Goal: Entertainment & Leisure: Consume media (video, audio)

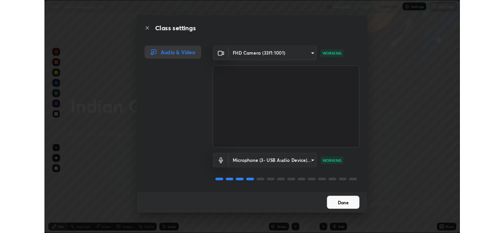
scroll to position [283, 504]
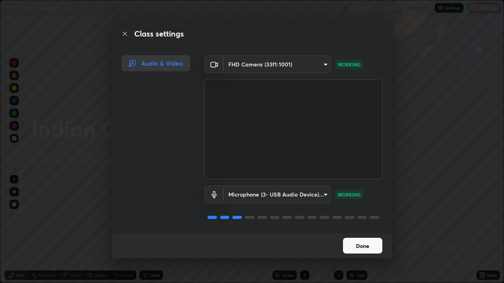
click at [367, 248] on button "Done" at bounding box center [362, 246] width 39 height 16
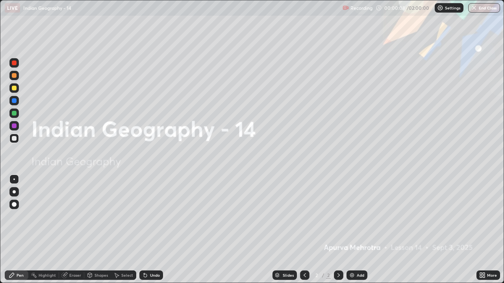
click at [356, 271] on div "Add" at bounding box center [356, 275] width 21 height 9
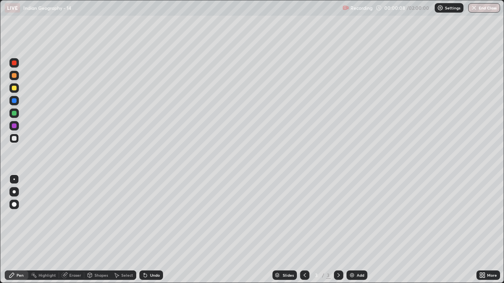
click at [355, 272] on div "Add" at bounding box center [356, 275] width 21 height 9
click at [356, 271] on div "Add" at bounding box center [356, 275] width 21 height 9
click at [357, 273] on div "Add" at bounding box center [359, 275] width 7 height 4
click at [355, 272] on div "Add" at bounding box center [356, 275] width 21 height 9
click at [357, 274] on div "Add" at bounding box center [359, 275] width 7 height 4
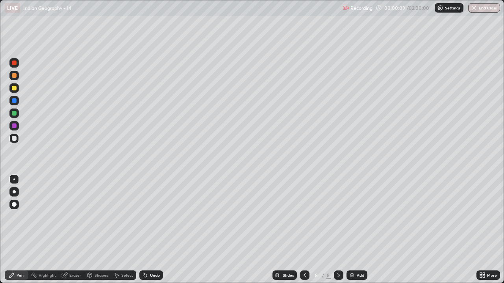
click at [356, 276] on div "Add" at bounding box center [359, 275] width 7 height 4
click at [356, 277] on div "Add" at bounding box center [359, 275] width 7 height 4
click at [356, 278] on div "Add" at bounding box center [356, 275] width 21 height 9
click at [300, 271] on div at bounding box center [304, 275] width 9 height 16
click at [303, 275] on icon at bounding box center [304, 275] width 6 height 6
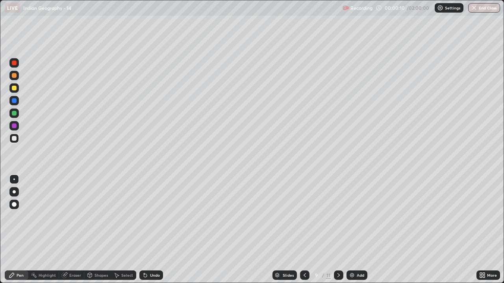
click at [302, 275] on icon at bounding box center [304, 275] width 6 height 6
click at [304, 275] on icon at bounding box center [304, 275] width 6 height 6
click at [303, 276] on icon at bounding box center [304, 275] width 2 height 4
click at [302, 275] on icon at bounding box center [304, 275] width 6 height 6
click at [304, 275] on icon at bounding box center [304, 275] width 6 height 6
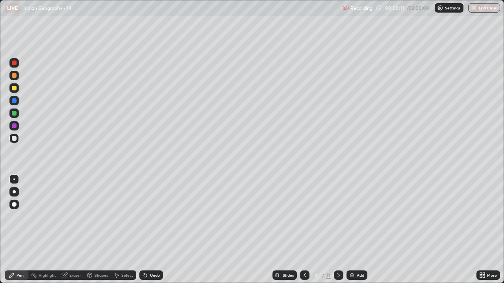
click at [302, 274] on icon at bounding box center [304, 275] width 6 height 6
click at [300, 272] on div at bounding box center [304, 275] width 9 height 9
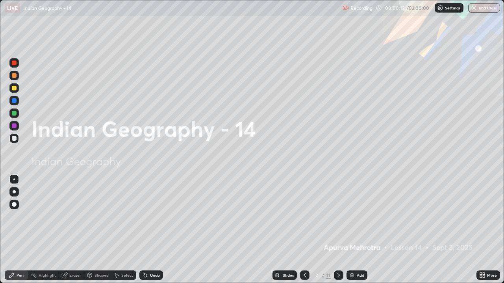
click at [334, 271] on div at bounding box center [338, 275] width 9 height 16
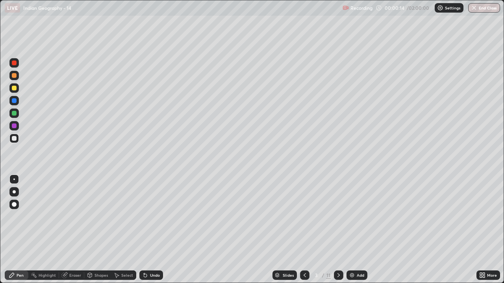
click at [13, 192] on div at bounding box center [14, 191] width 3 height 3
click at [14, 114] on div at bounding box center [14, 113] width 5 height 5
click at [15, 127] on div at bounding box center [14, 126] width 5 height 5
click at [14, 137] on div at bounding box center [14, 138] width 5 height 5
click at [14, 88] on div at bounding box center [14, 88] width 5 height 5
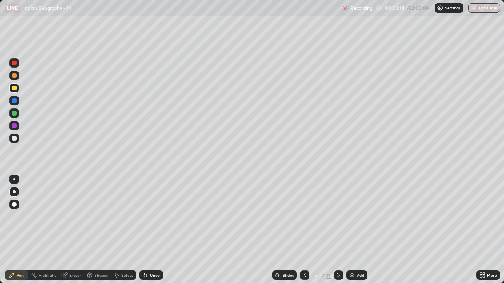
click at [15, 77] on div at bounding box center [14, 75] width 5 height 5
click at [13, 113] on div at bounding box center [14, 113] width 5 height 5
click at [13, 138] on div at bounding box center [14, 138] width 5 height 5
click at [14, 128] on div at bounding box center [14, 126] width 5 height 5
click at [13, 114] on div at bounding box center [14, 113] width 5 height 5
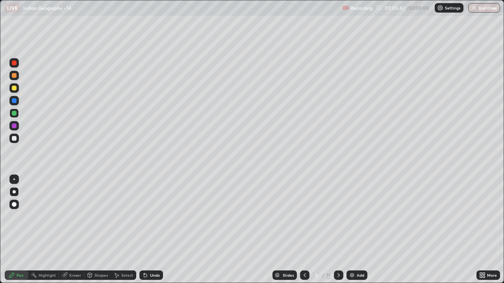
click at [13, 76] on div at bounding box center [14, 75] width 5 height 5
click at [14, 89] on div at bounding box center [14, 88] width 5 height 5
click at [15, 138] on div at bounding box center [14, 138] width 5 height 5
click at [337, 275] on icon at bounding box center [338, 275] width 6 height 6
click at [13, 101] on div at bounding box center [14, 100] width 5 height 5
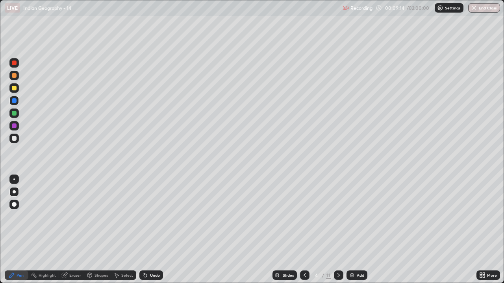
click at [13, 114] on div at bounding box center [14, 113] width 5 height 5
click at [12, 102] on div at bounding box center [14, 100] width 5 height 5
click at [14, 113] on div at bounding box center [14, 113] width 5 height 5
click at [14, 86] on div at bounding box center [14, 88] width 5 height 5
click at [14, 78] on div at bounding box center [13, 75] width 9 height 9
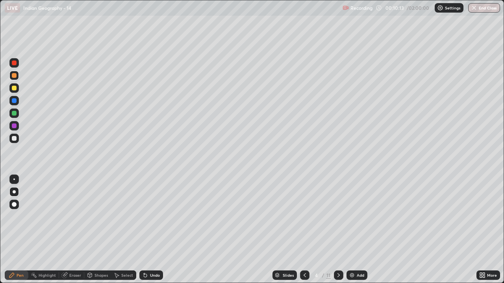
click at [13, 114] on div at bounding box center [14, 113] width 5 height 5
click at [13, 101] on div at bounding box center [14, 100] width 5 height 5
click at [14, 138] on div at bounding box center [14, 138] width 5 height 5
click at [68, 274] on div "Eraser" at bounding box center [71, 275] width 25 height 9
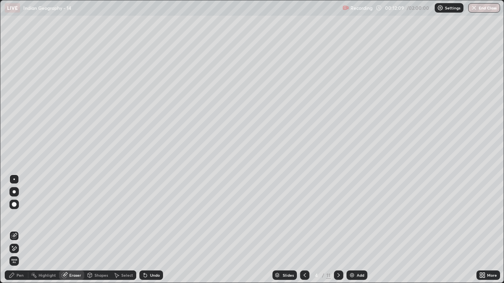
click at [20, 276] on div "Pen" at bounding box center [20, 275] width 7 height 4
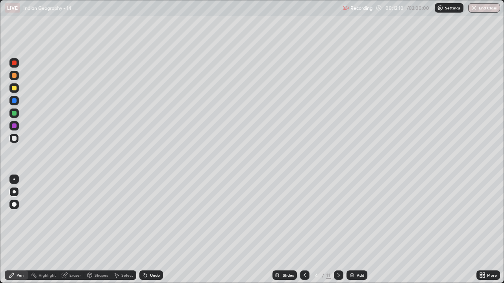
click at [13, 76] on div at bounding box center [14, 75] width 5 height 5
click at [13, 114] on div at bounding box center [14, 113] width 5 height 5
click at [13, 92] on div at bounding box center [13, 87] width 9 height 9
click at [14, 102] on div at bounding box center [14, 100] width 5 height 5
click at [13, 126] on div at bounding box center [14, 126] width 5 height 5
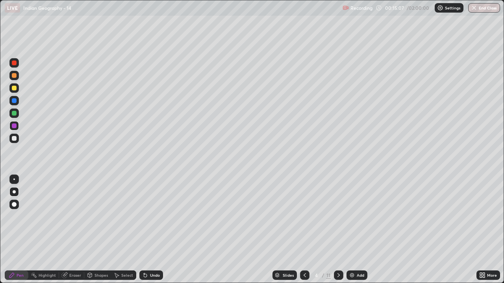
click at [303, 275] on icon at bounding box center [304, 275] width 2 height 4
click at [337, 275] on icon at bounding box center [338, 275] width 6 height 6
click at [15, 139] on div at bounding box center [14, 138] width 5 height 5
click at [15, 89] on div at bounding box center [14, 88] width 5 height 5
click at [15, 126] on div at bounding box center [14, 126] width 5 height 5
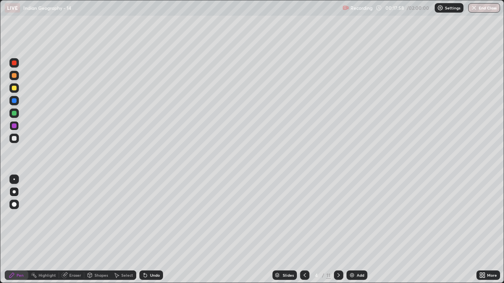
click at [13, 90] on div at bounding box center [14, 88] width 5 height 5
click at [14, 76] on div at bounding box center [14, 75] width 5 height 5
click at [16, 115] on div at bounding box center [13, 113] width 9 height 9
click at [427, 271] on div "Slides 4 / 11 Add" at bounding box center [319, 275] width 313 height 16
click at [428, 271] on div "Slides 4 / 11 Add" at bounding box center [319, 275] width 313 height 16
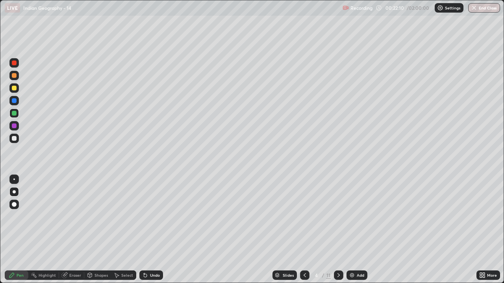
click at [13, 138] on div at bounding box center [14, 138] width 5 height 5
click at [75, 275] on div "Eraser" at bounding box center [75, 275] width 12 height 4
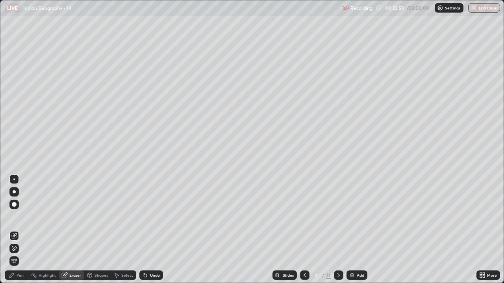
click at [338, 275] on icon at bounding box center [338, 275] width 2 height 4
click at [14, 191] on div at bounding box center [14, 191] width 3 height 3
click at [19, 273] on div "Pen" at bounding box center [20, 275] width 7 height 4
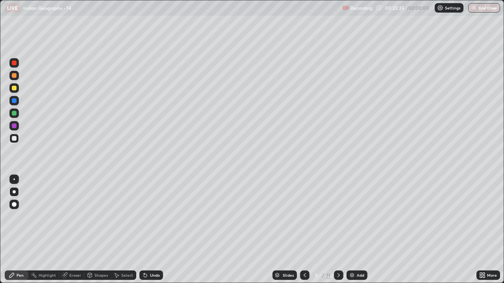
click at [13, 114] on div at bounding box center [14, 113] width 5 height 5
click at [14, 90] on div at bounding box center [14, 88] width 5 height 5
click at [14, 115] on div at bounding box center [14, 113] width 5 height 5
click at [15, 87] on div at bounding box center [14, 88] width 5 height 5
click at [15, 102] on div at bounding box center [14, 100] width 5 height 5
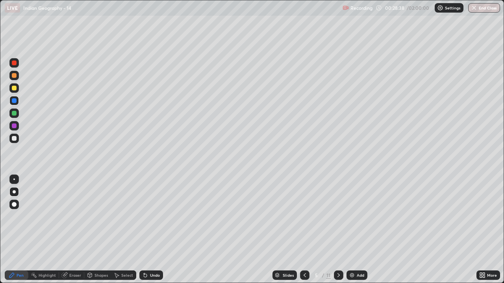
click at [14, 90] on div at bounding box center [14, 88] width 5 height 5
click at [16, 77] on div at bounding box center [14, 75] width 5 height 5
click at [13, 88] on div at bounding box center [14, 88] width 5 height 5
click at [14, 101] on div at bounding box center [14, 100] width 5 height 5
click at [14, 114] on div at bounding box center [14, 113] width 5 height 5
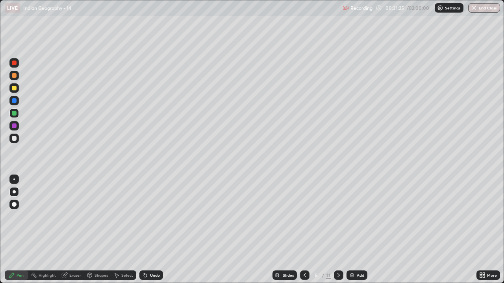
click at [14, 137] on div at bounding box center [14, 138] width 5 height 5
click at [37, 274] on div "Highlight" at bounding box center [43, 275] width 31 height 9
click at [13, 249] on icon at bounding box center [14, 248] width 6 height 6
click at [14, 76] on div at bounding box center [14, 75] width 5 height 5
click at [13, 127] on div at bounding box center [14, 126] width 5 height 5
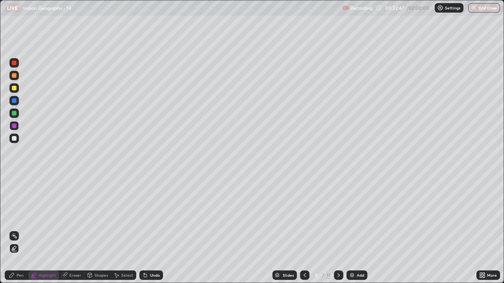
click at [14, 89] on div at bounding box center [14, 88] width 5 height 5
click at [13, 77] on div at bounding box center [14, 75] width 5 height 5
click at [12, 278] on icon at bounding box center [12, 275] width 6 height 6
click at [14, 138] on div at bounding box center [14, 138] width 5 height 5
click at [42, 275] on div "Highlight" at bounding box center [47, 275] width 17 height 4
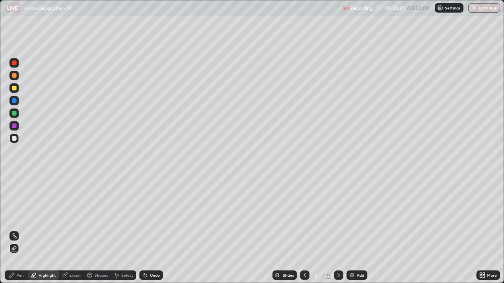
click at [15, 126] on div at bounding box center [14, 126] width 5 height 5
click at [24, 274] on div "Pen" at bounding box center [17, 275] width 24 height 9
click at [18, 138] on div at bounding box center [13, 138] width 9 height 9
click at [33, 275] on icon at bounding box center [34, 276] width 2 height 2
click at [15, 90] on div at bounding box center [14, 88] width 5 height 5
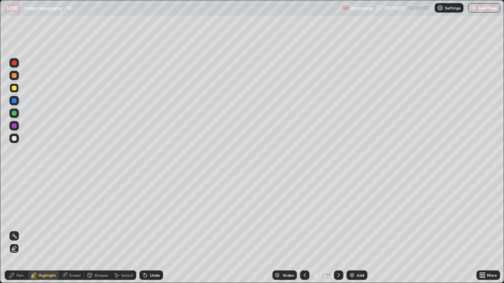
click at [20, 274] on div "Pen" at bounding box center [20, 275] width 7 height 4
click at [13, 88] on div at bounding box center [14, 88] width 5 height 5
click at [16, 136] on div at bounding box center [14, 138] width 5 height 5
click at [14, 64] on div at bounding box center [14, 63] width 5 height 5
click at [14, 79] on div at bounding box center [13, 75] width 9 height 9
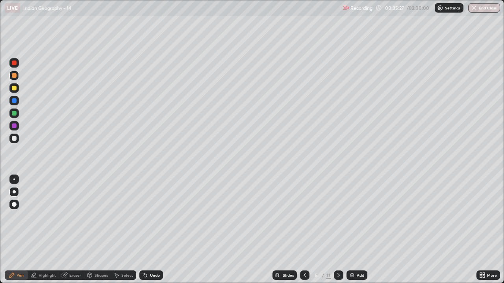
click at [336, 272] on icon at bounding box center [338, 275] width 6 height 6
click at [14, 90] on div at bounding box center [14, 88] width 5 height 5
click at [300, 271] on div at bounding box center [304, 275] width 9 height 16
click at [338, 275] on icon at bounding box center [338, 275] width 6 height 6
click at [14, 138] on div at bounding box center [14, 138] width 5 height 5
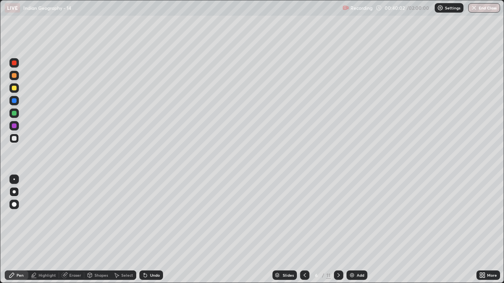
click at [15, 112] on div at bounding box center [14, 113] width 5 height 5
click at [15, 91] on div at bounding box center [13, 87] width 9 height 9
click at [480, 276] on icon at bounding box center [481, 277] width 2 height 2
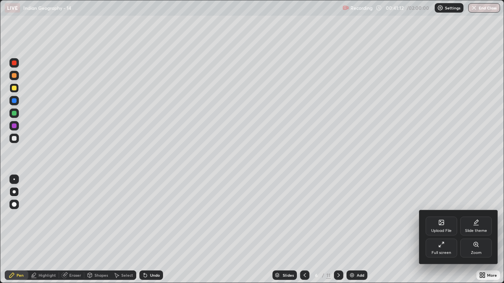
click at [441, 251] on div "Full screen" at bounding box center [441, 253] width 20 height 4
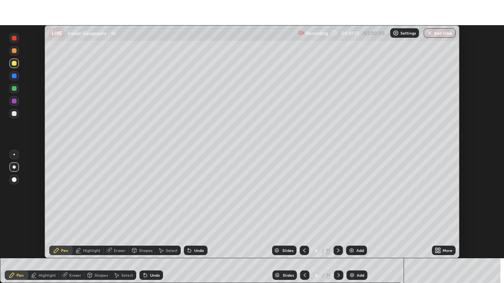
scroll to position [39104, 38834]
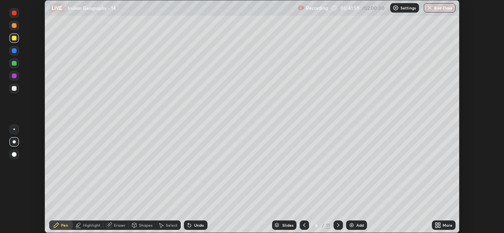
click at [436, 224] on icon at bounding box center [436, 224] width 2 height 2
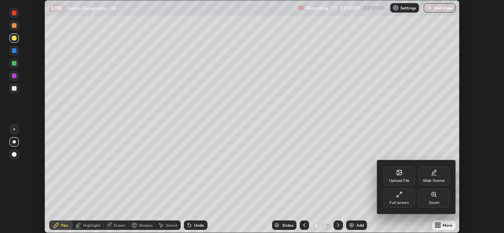
click at [397, 198] on div "Full screen" at bounding box center [398, 198] width 31 height 19
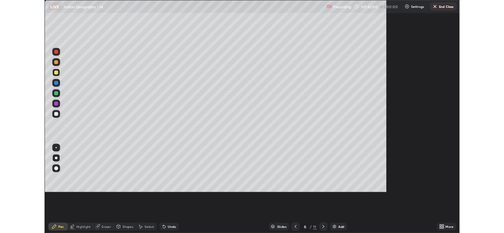
scroll to position [283, 504]
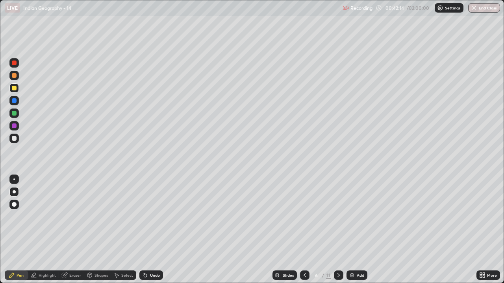
click at [150, 273] on div "Undo" at bounding box center [155, 275] width 10 height 4
click at [155, 275] on div "Undo" at bounding box center [155, 275] width 10 height 4
click at [16, 77] on div at bounding box center [14, 75] width 5 height 5
click at [14, 88] on div at bounding box center [14, 88] width 5 height 5
click at [17, 128] on div at bounding box center [13, 125] width 9 height 9
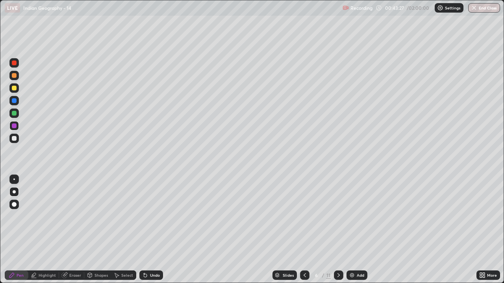
click at [14, 77] on div at bounding box center [14, 75] width 5 height 5
click at [13, 113] on div at bounding box center [14, 113] width 5 height 5
click at [15, 115] on div at bounding box center [14, 113] width 5 height 5
click at [14, 128] on div at bounding box center [14, 126] width 5 height 5
click at [14, 77] on div at bounding box center [14, 75] width 5 height 5
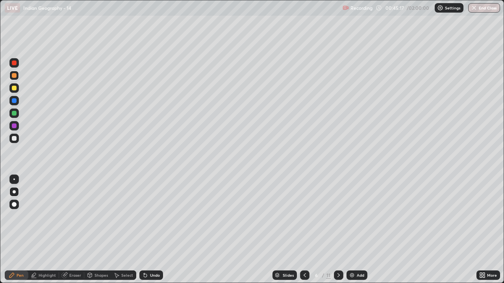
click at [14, 125] on div at bounding box center [14, 126] width 5 height 5
click at [12, 90] on div at bounding box center [14, 88] width 5 height 5
click at [14, 76] on div at bounding box center [14, 75] width 5 height 5
click at [148, 274] on div "Undo" at bounding box center [151, 275] width 24 height 9
click at [154, 279] on div "Undo" at bounding box center [151, 275] width 24 height 9
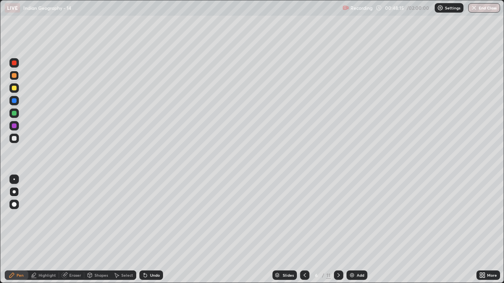
click at [303, 275] on icon at bounding box center [304, 275] width 6 height 6
click at [301, 275] on icon at bounding box center [304, 275] width 6 height 6
click at [304, 274] on icon at bounding box center [304, 275] width 6 height 6
click at [302, 275] on icon at bounding box center [304, 275] width 6 height 6
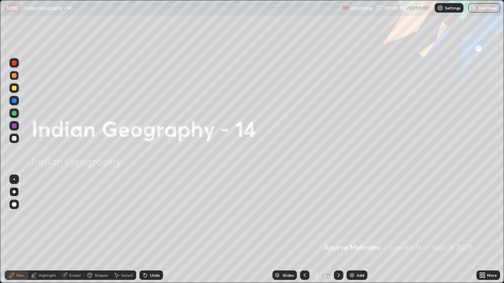
click at [337, 275] on icon at bounding box center [338, 275] width 6 height 6
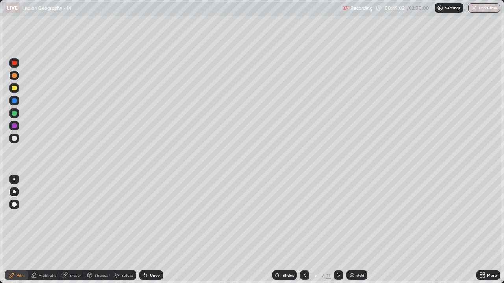
click at [338, 275] on icon at bounding box center [338, 275] width 6 height 6
click at [335, 278] on icon at bounding box center [338, 275] width 6 height 6
click at [14, 138] on div at bounding box center [14, 138] width 5 height 5
click at [338, 275] on icon at bounding box center [338, 275] width 6 height 6
click at [14, 79] on div at bounding box center [13, 75] width 9 height 9
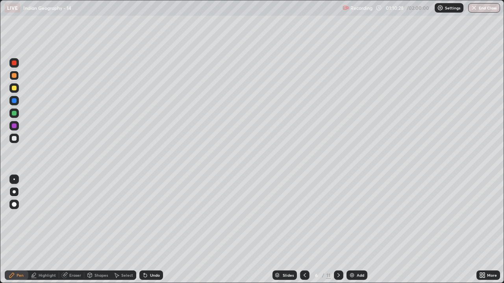
click at [303, 274] on icon at bounding box center [304, 275] width 6 height 6
click at [338, 275] on icon at bounding box center [338, 275] width 6 height 6
click at [334, 271] on div at bounding box center [338, 275] width 9 height 16
click at [14, 88] on div at bounding box center [14, 88] width 5 height 5
click at [13, 113] on div at bounding box center [14, 113] width 5 height 5
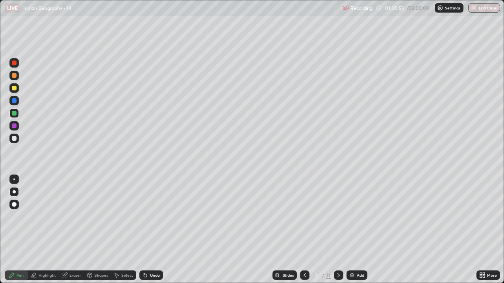
click at [13, 90] on div at bounding box center [14, 88] width 5 height 5
click at [14, 138] on div at bounding box center [14, 138] width 5 height 5
click at [153, 267] on div "Undo" at bounding box center [149, 275] width 27 height 16
click at [13, 91] on div at bounding box center [13, 87] width 9 height 9
click at [147, 279] on div "Undo" at bounding box center [151, 275] width 24 height 9
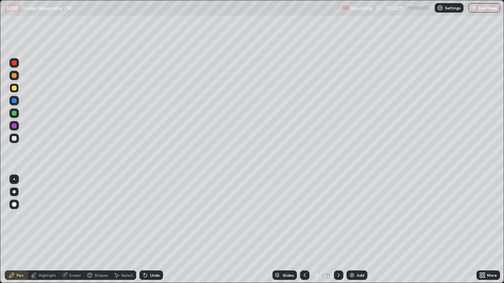
click at [147, 278] on icon at bounding box center [145, 275] width 6 height 6
click at [148, 279] on div "Undo" at bounding box center [151, 275] width 24 height 9
click at [149, 279] on div "Undo" at bounding box center [151, 275] width 24 height 9
click at [148, 279] on div "Undo" at bounding box center [151, 275] width 24 height 9
click at [149, 279] on div "Undo" at bounding box center [151, 275] width 24 height 9
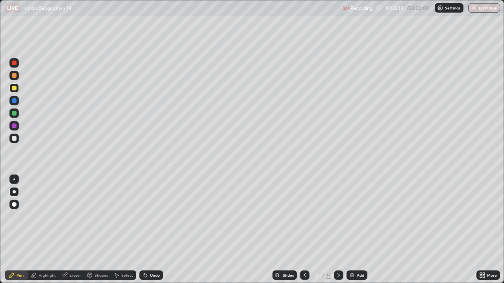
click at [154, 277] on div "Undo" at bounding box center [155, 275] width 10 height 4
click at [153, 276] on div "Undo" at bounding box center [155, 275] width 10 height 4
click at [154, 275] on div "Undo" at bounding box center [155, 275] width 10 height 4
click at [154, 272] on div "Undo" at bounding box center [151, 275] width 24 height 9
click at [157, 277] on div "Undo" at bounding box center [155, 275] width 10 height 4
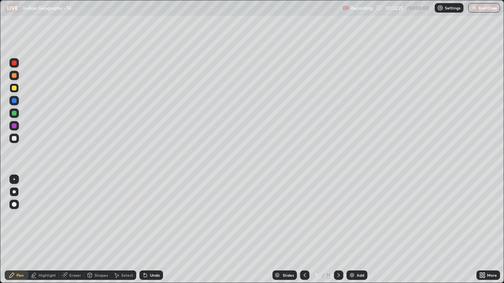
click at [158, 279] on div "Undo" at bounding box center [151, 275] width 24 height 9
click at [16, 77] on div at bounding box center [13, 75] width 9 height 9
click at [14, 112] on div at bounding box center [14, 113] width 5 height 5
click at [13, 90] on div at bounding box center [14, 88] width 5 height 5
click at [13, 114] on div at bounding box center [14, 113] width 5 height 5
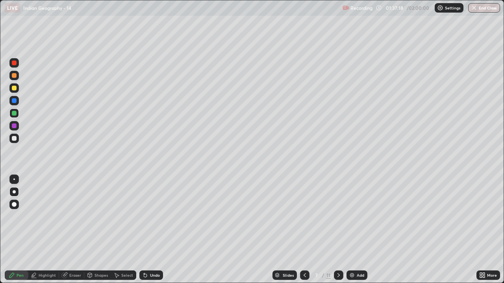
click at [14, 101] on div at bounding box center [14, 100] width 5 height 5
click at [13, 139] on div at bounding box center [14, 138] width 5 height 5
click at [439, 271] on div "Slides 7 / 11 Add" at bounding box center [319, 275] width 313 height 16
click at [465, 271] on div "Slides 7 / 11 Add" at bounding box center [319, 275] width 313 height 16
click at [477, 268] on div "More" at bounding box center [488, 275] width 24 height 16
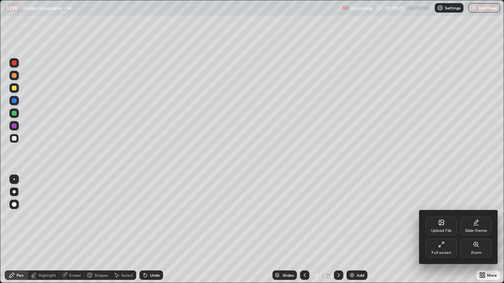
click at [478, 265] on div at bounding box center [252, 141] width 504 height 283
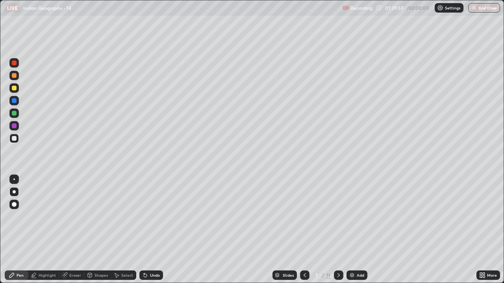
click at [476, 271] on div "More" at bounding box center [488, 275] width 24 height 9
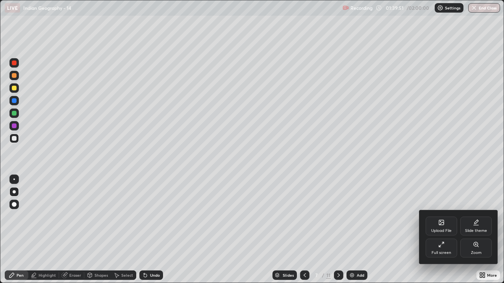
click at [387, 272] on div at bounding box center [252, 141] width 504 height 283
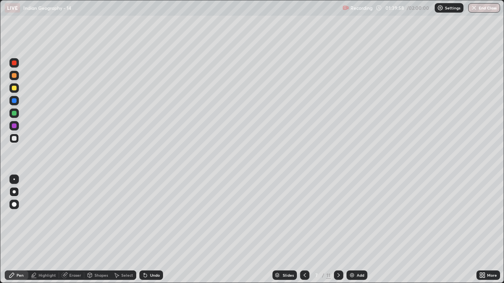
click at [14, 127] on div at bounding box center [14, 126] width 5 height 5
click at [14, 138] on div at bounding box center [14, 138] width 5 height 5
click at [13, 88] on div at bounding box center [14, 88] width 5 height 5
click at [14, 115] on div at bounding box center [14, 113] width 5 height 5
click at [15, 126] on div at bounding box center [14, 126] width 5 height 5
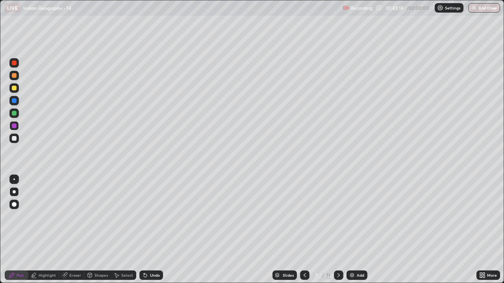
click at [13, 76] on div at bounding box center [14, 75] width 5 height 5
click at [14, 126] on div at bounding box center [14, 126] width 5 height 5
click at [11, 92] on div at bounding box center [13, 87] width 9 height 9
click at [15, 140] on div at bounding box center [14, 138] width 5 height 5
click at [14, 91] on div at bounding box center [13, 87] width 9 height 9
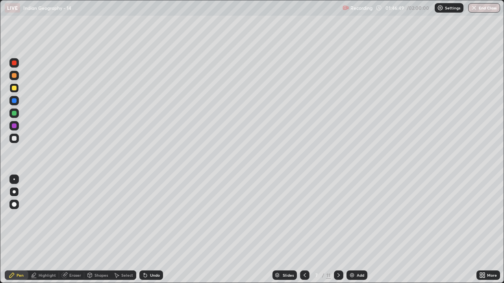
click at [13, 113] on div at bounding box center [14, 113] width 5 height 5
click at [15, 139] on div at bounding box center [14, 138] width 5 height 5
click at [13, 114] on div at bounding box center [14, 113] width 5 height 5
click at [14, 65] on div at bounding box center [14, 63] width 5 height 5
click at [14, 127] on div at bounding box center [14, 126] width 5 height 5
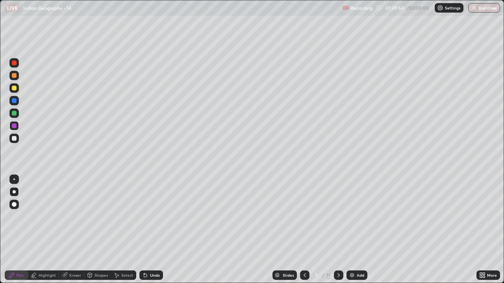
click at [13, 115] on div at bounding box center [14, 113] width 5 height 5
click at [13, 78] on div at bounding box center [13, 75] width 9 height 9
click at [12, 204] on div at bounding box center [14, 204] width 5 height 5
click at [14, 139] on div at bounding box center [14, 138] width 5 height 5
click at [14, 101] on div at bounding box center [14, 100] width 5 height 5
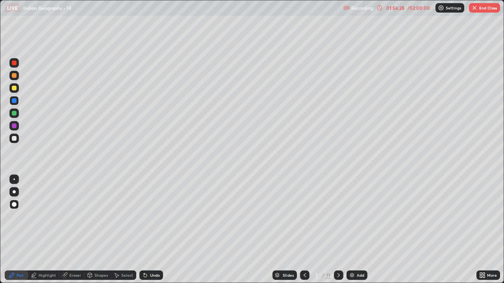
click at [472, 11] on img "button" at bounding box center [474, 8] width 6 height 6
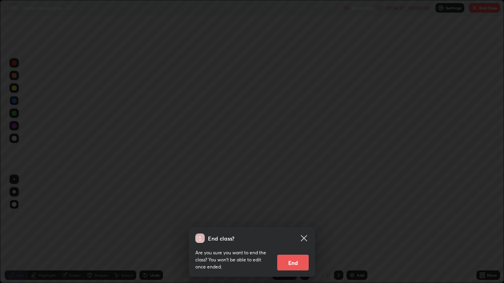
click at [298, 266] on button "End" at bounding box center [292, 263] width 31 height 16
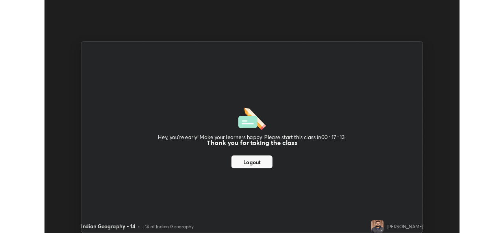
scroll to position [39104, 38834]
